Goal: Task Accomplishment & Management: Use online tool/utility

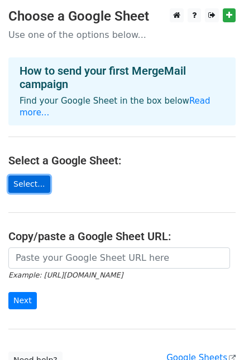
click at [32, 176] on link "Select..." at bounding box center [29, 184] width 42 height 17
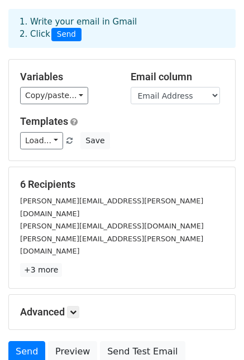
scroll to position [49, 0]
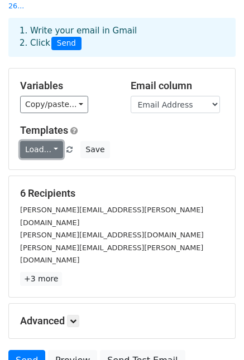
click at [51, 141] on link "Load..." at bounding box center [41, 149] width 43 height 17
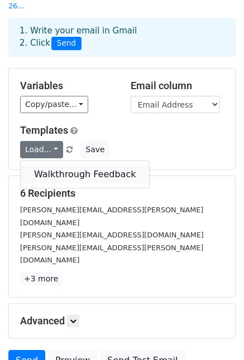
click at [57, 166] on link "Walkthrough Feedback" at bounding box center [85, 175] width 128 height 18
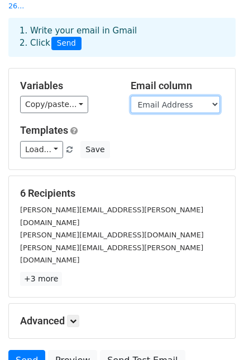
click at [144, 96] on select "Timestamp Email Address Email Grade Part of the Day Subject 2.1 Achieving Expec…" at bounding box center [175, 104] width 89 height 17
click at [131, 96] on select "Timestamp Email Address Email Grade Part of the Day Subject 2.1 Achieving Expec…" at bounding box center [175, 104] width 89 height 17
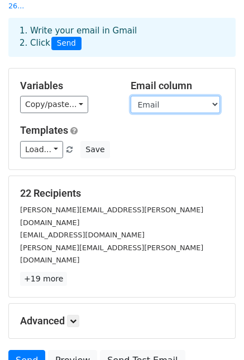
click at [146, 96] on select "Timestamp Email Address Email Grade Part of the Day Subject 2.1 Achieving Expec…" at bounding box center [175, 104] width 89 height 17
click at [131, 96] on select "Timestamp Email Address Email Grade Part of the Day Subject 2.1 Achieving Expec…" at bounding box center [175, 104] width 89 height 17
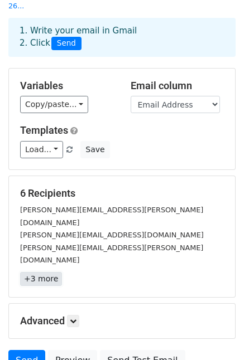
click at [37, 272] on link "+3 more" at bounding box center [41, 279] width 42 height 14
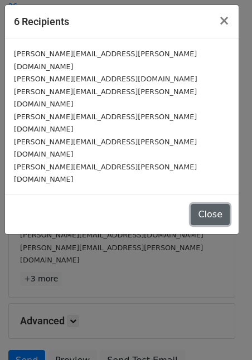
click at [208, 204] on button "Close" at bounding box center [210, 214] width 39 height 21
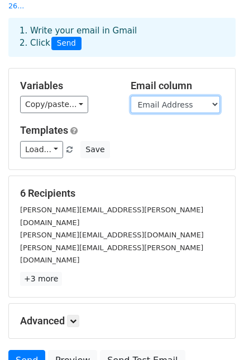
click at [156, 96] on select "Timestamp Email Address Email Grade Part of the Day Subject 2.1 Achieving Expec…" at bounding box center [175, 104] width 89 height 17
select select "Email"
click at [131, 96] on select "Timestamp Email Address Email Grade Part of the Day Subject 2.1 Achieving Expec…" at bounding box center [175, 104] width 89 height 17
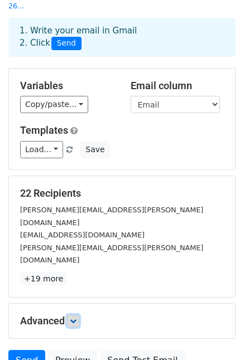
click at [73, 318] on icon at bounding box center [73, 321] width 7 height 7
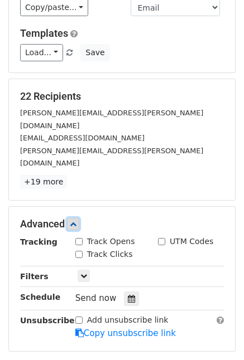
scroll to position [216, 0]
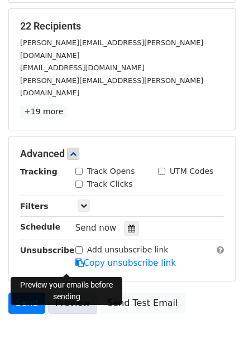
click at [63, 293] on link "Preview" at bounding box center [72, 303] width 49 height 21
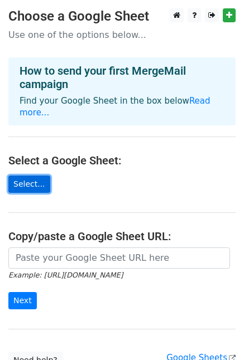
click at [30, 176] on link "Select..." at bounding box center [29, 184] width 42 height 17
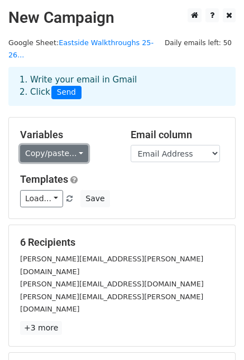
click at [74, 145] on link "Copy/paste..." at bounding box center [54, 153] width 68 height 17
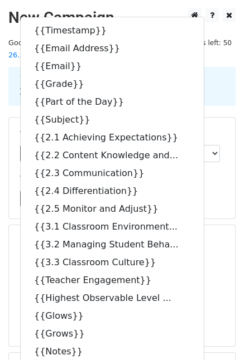
click at [224, 74] on div "1. Write your email in Gmail 2. Click Send" at bounding box center [121, 87] width 221 height 26
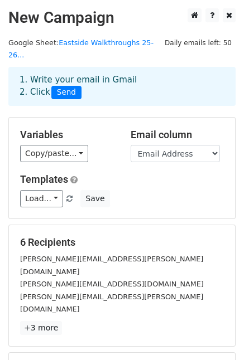
click at [104, 74] on div "1. Write your email in Gmail 2. Click Send" at bounding box center [121, 87] width 221 height 26
